Goal: Task Accomplishment & Management: Manage account settings

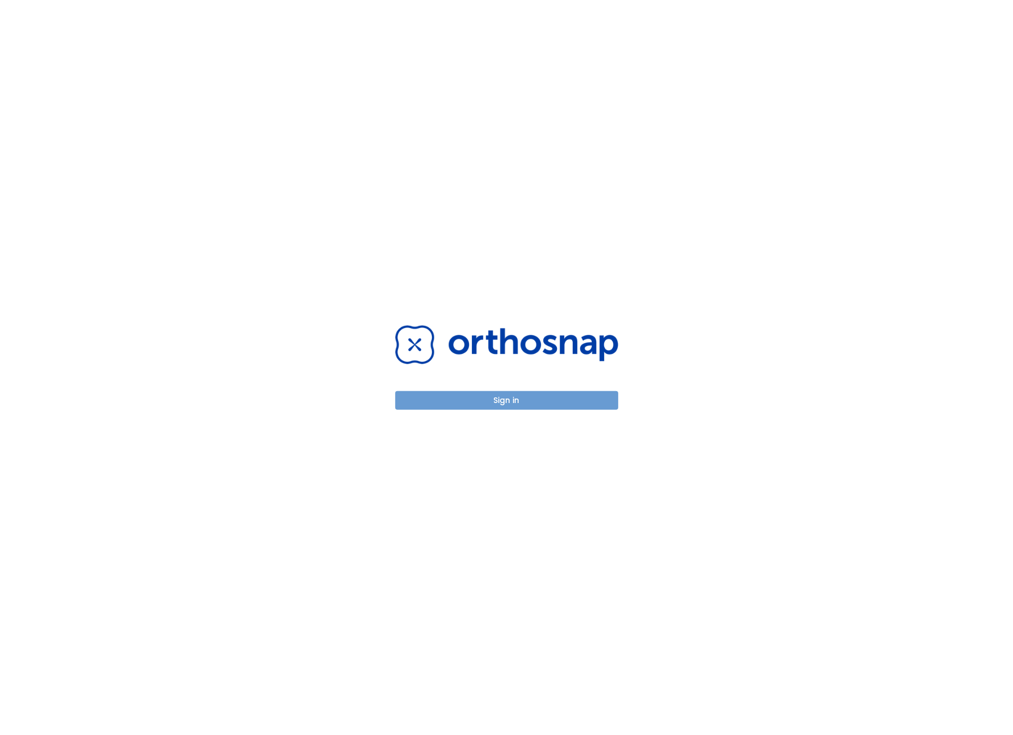
click at [491, 404] on button "Sign in" at bounding box center [506, 400] width 223 height 19
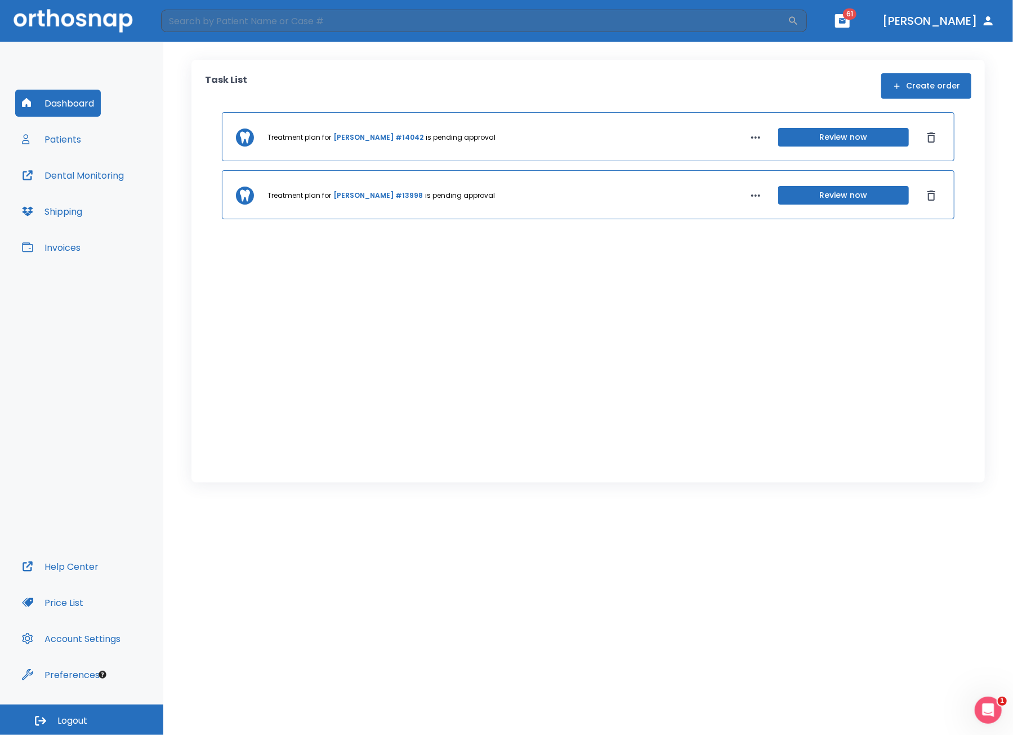
click at [863, 136] on button "Review now" at bounding box center [844, 137] width 131 height 19
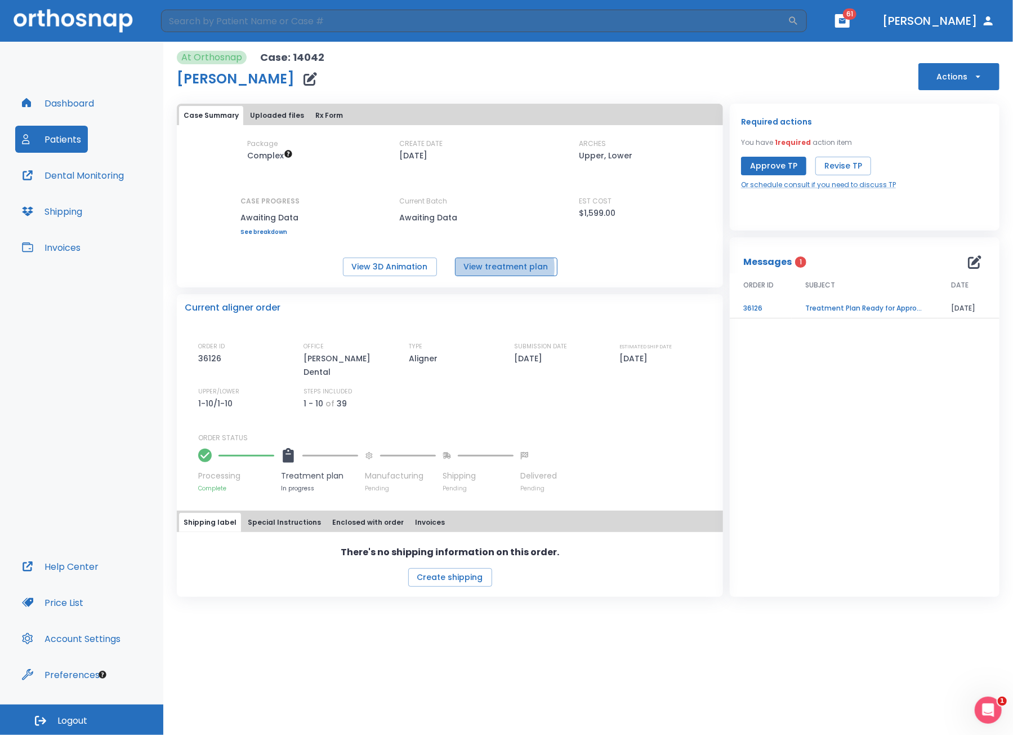
click at [497, 268] on button "View treatment plan" at bounding box center [506, 266] width 103 height 19
click at [502, 270] on button "View treatment plan" at bounding box center [506, 266] width 103 height 19
click at [418, 270] on button "View 3D Animation" at bounding box center [390, 266] width 94 height 19
click at [764, 161] on button "Approve TP" at bounding box center [773, 166] width 65 height 19
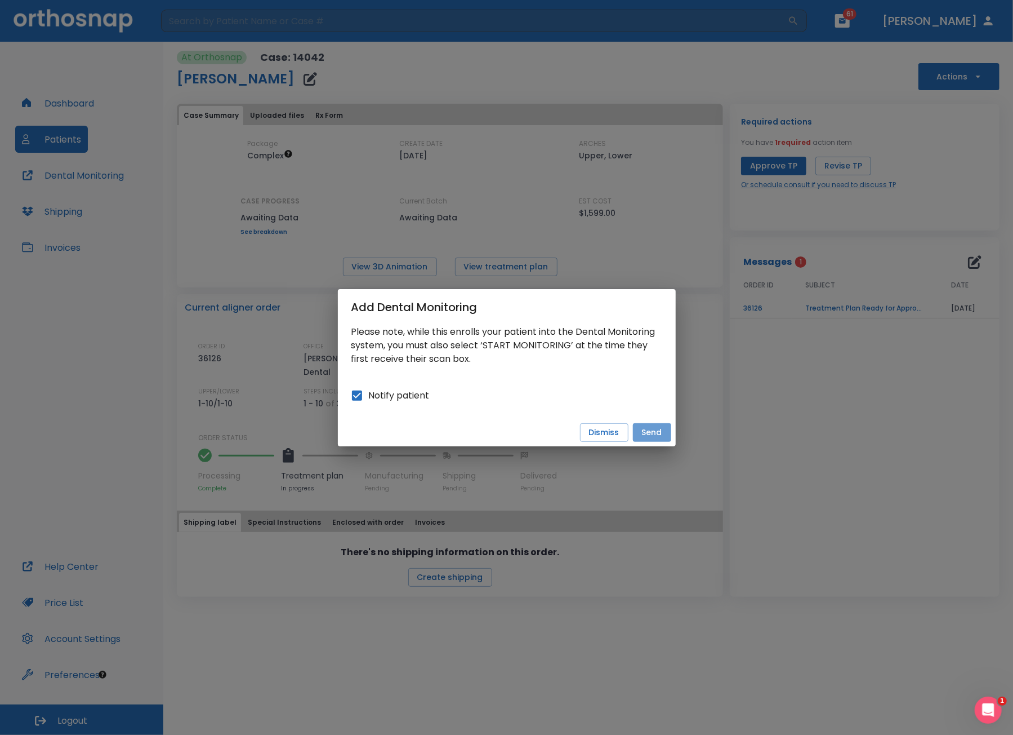
click at [655, 432] on button "Send" at bounding box center [652, 432] width 38 height 19
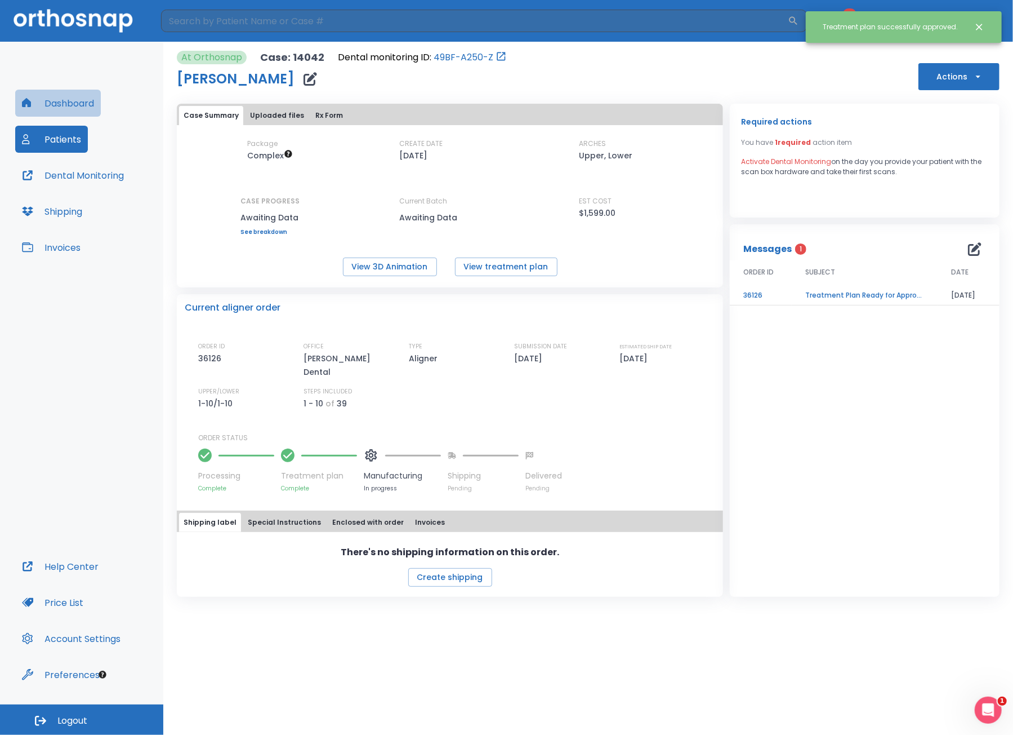
click at [59, 110] on button "Dashboard" at bounding box center [58, 103] width 86 height 27
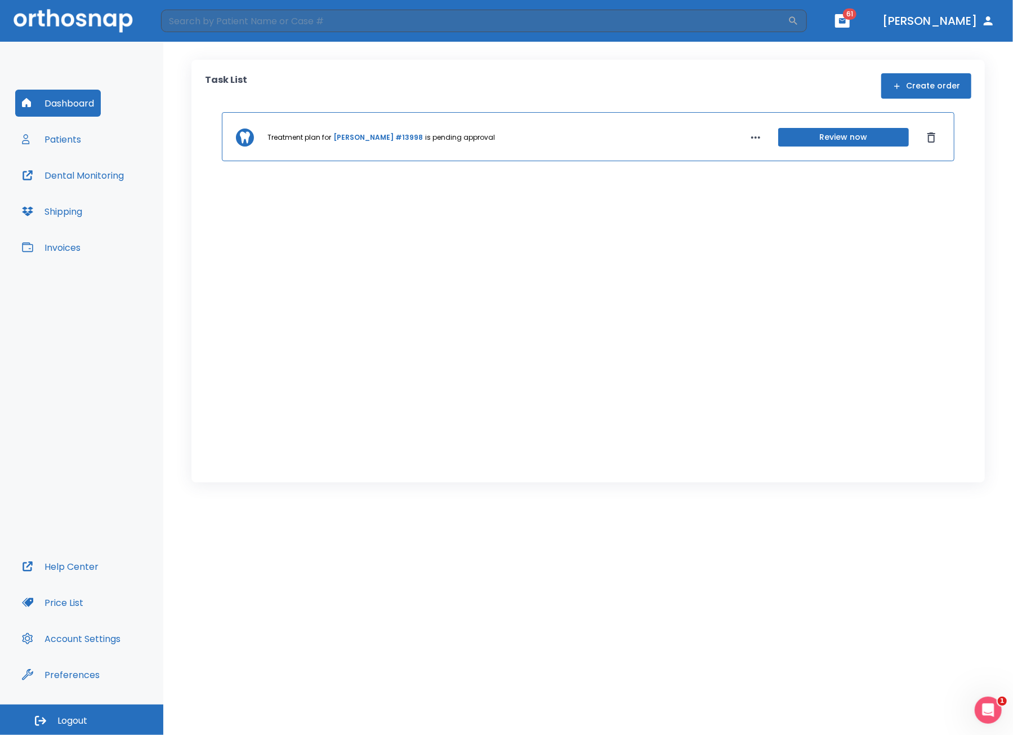
click at [62, 136] on button "Patients" at bounding box center [51, 139] width 73 height 27
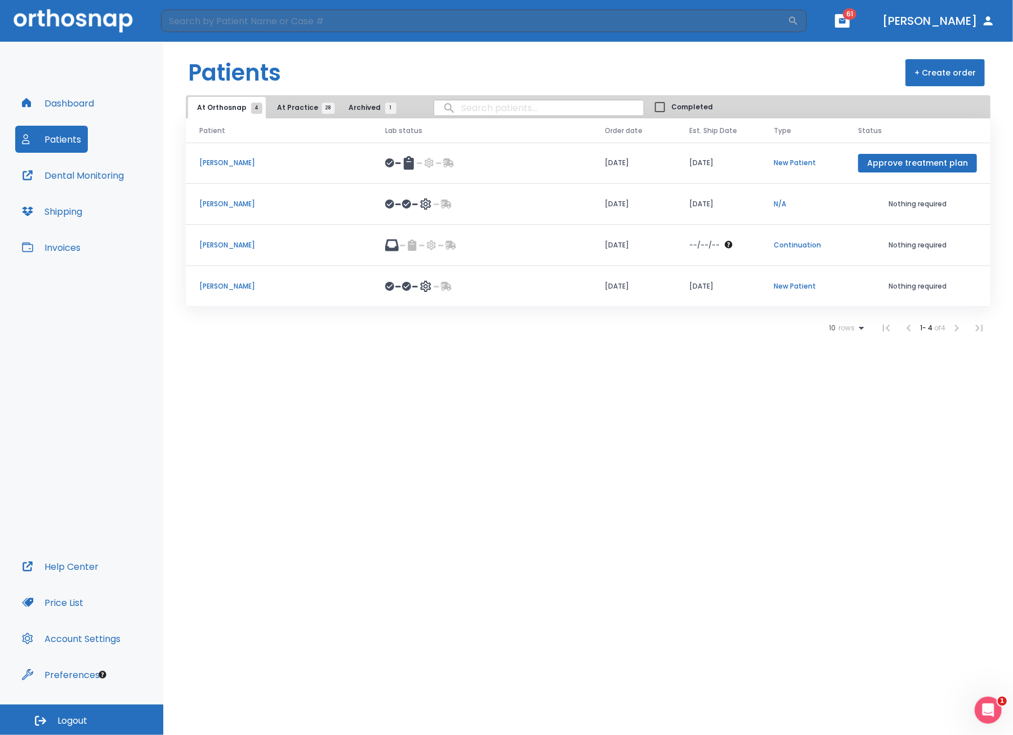
click at [558, 162] on div at bounding box center [481, 163] width 193 height 14
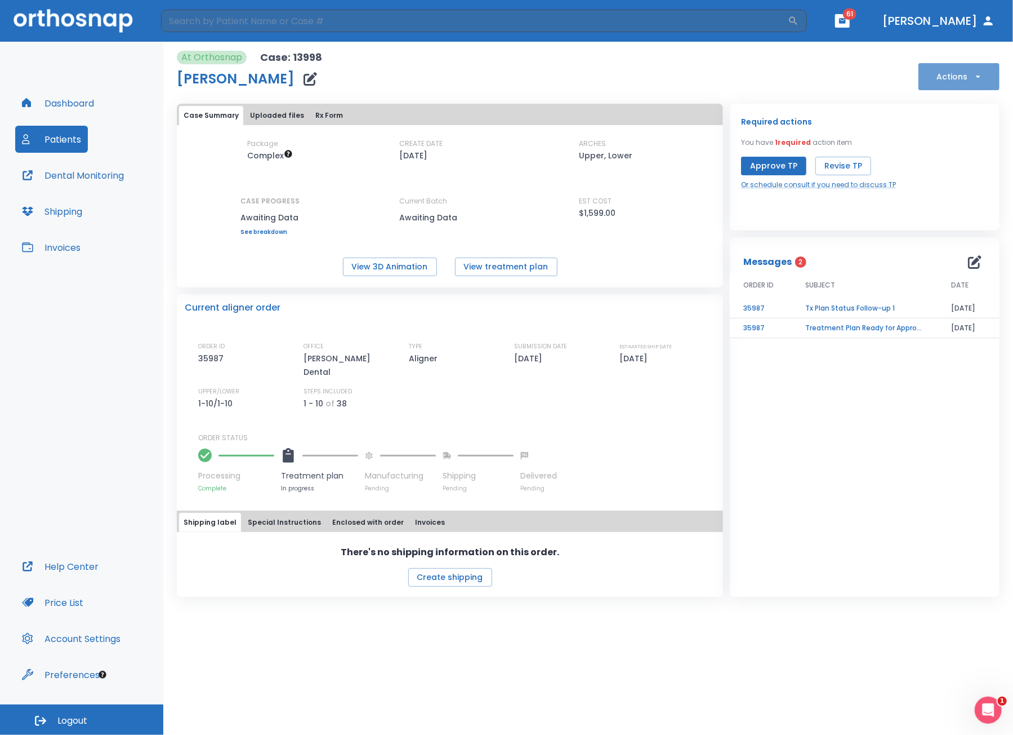
click at [945, 79] on button "Actions" at bounding box center [959, 76] width 81 height 27
click at [946, 198] on p "Cancel the order" at bounding box center [956, 193] width 57 height 10
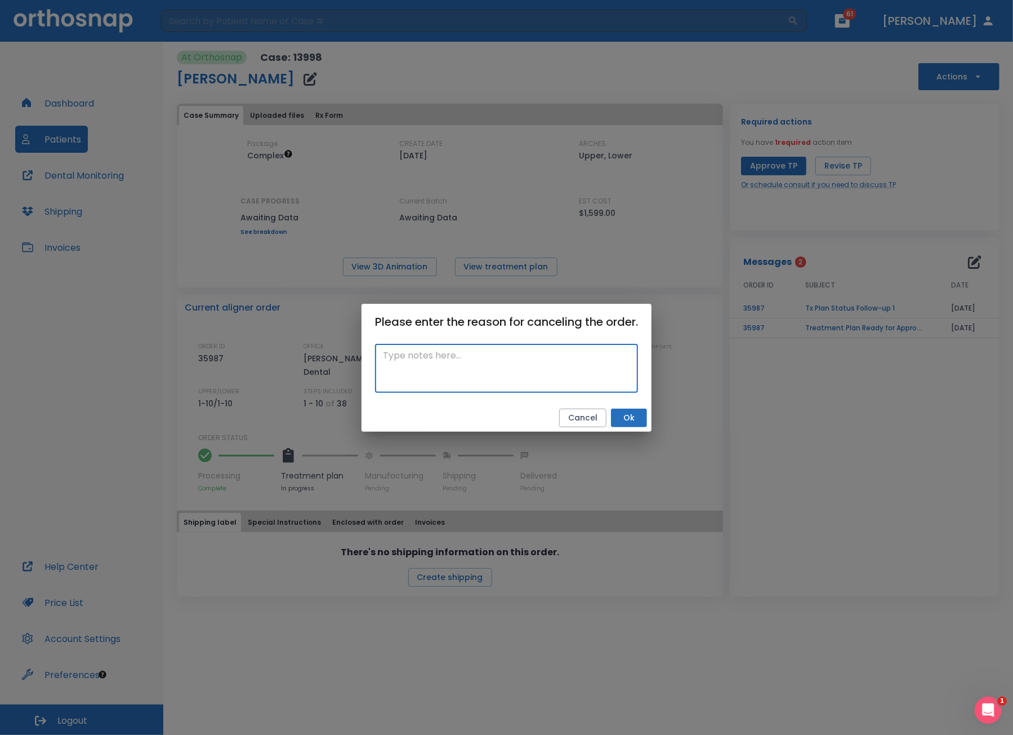
click at [487, 376] on textarea at bounding box center [506, 368] width 247 height 39
type textarea "Patient decided not to progress with treatment."
click at [631, 415] on button "Ok" at bounding box center [629, 417] width 36 height 19
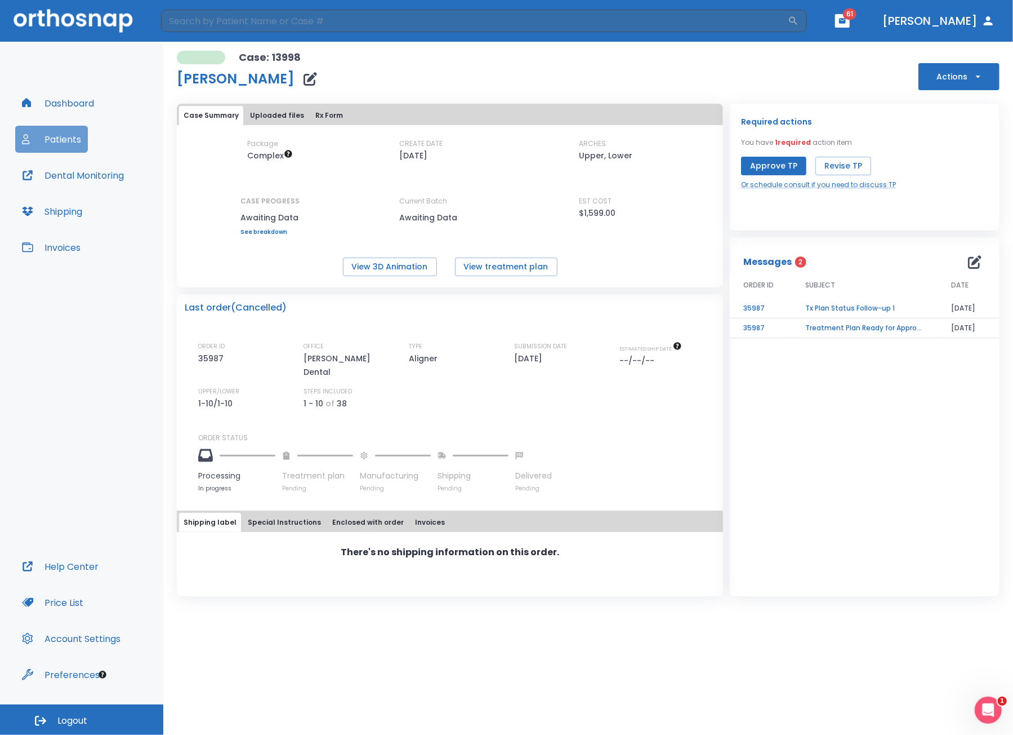
click at [65, 145] on button "Patients" at bounding box center [51, 139] width 73 height 27
